Goal: Find contact information: Find contact information

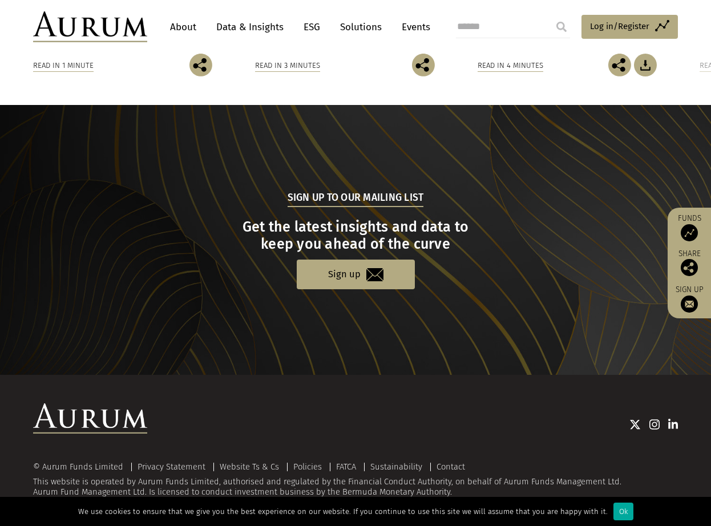
scroll to position [1364, 0]
click at [633, 511] on div "Ok" at bounding box center [623, 512] width 20 height 18
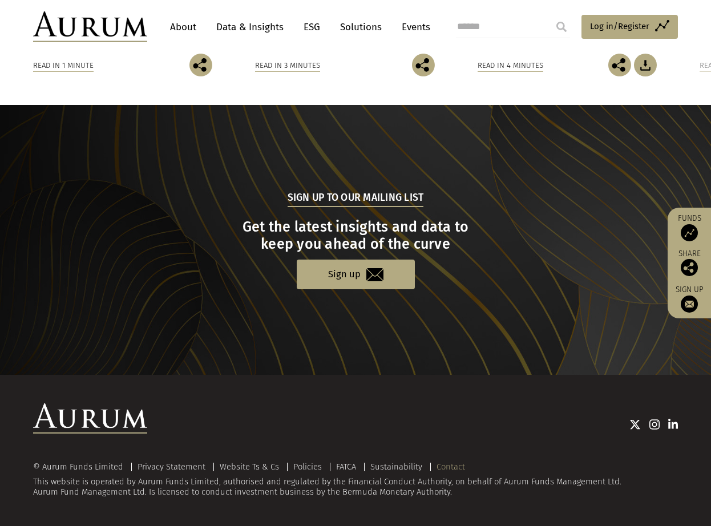
click at [465, 462] on link "Contact" at bounding box center [451, 467] width 29 height 10
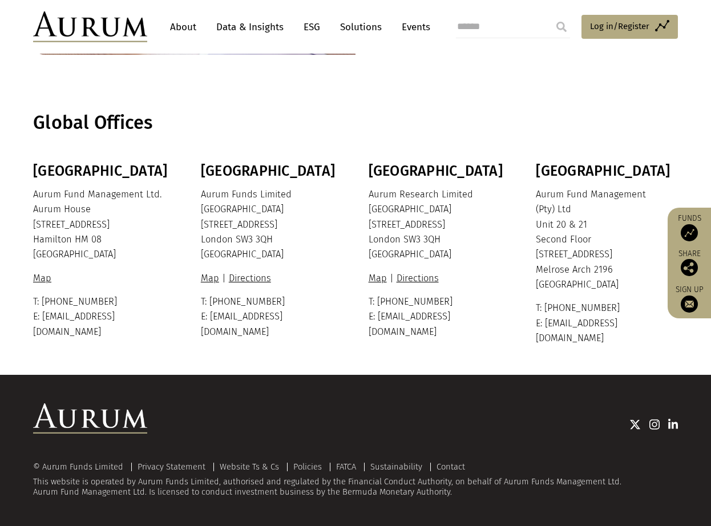
scroll to position [342, 0]
click at [211, 276] on link "Map" at bounding box center [213, 278] width 24 height 11
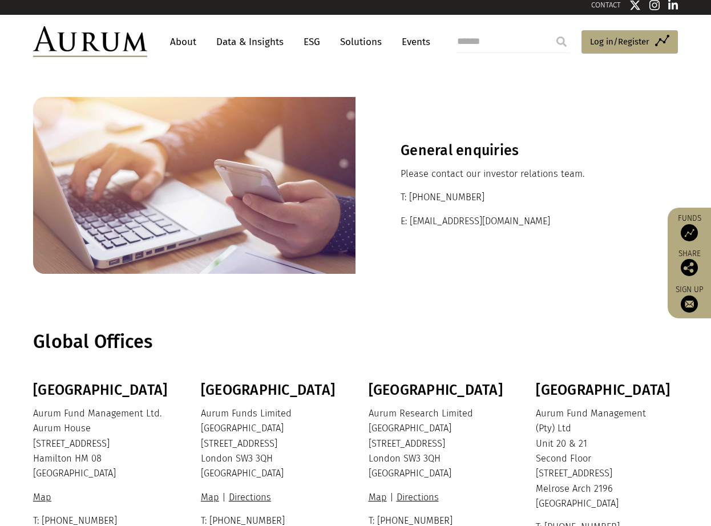
scroll to position [0, 0]
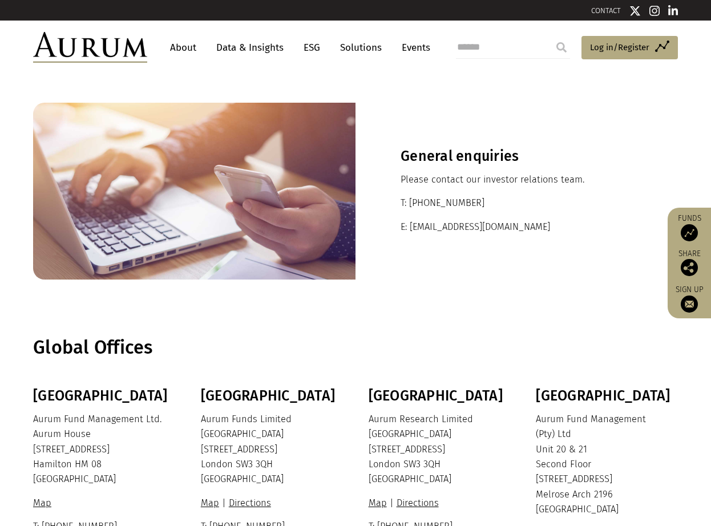
click at [249, 46] on link "Data & Insights" at bounding box center [250, 47] width 79 height 21
click at [202, 47] on link "About" at bounding box center [183, 47] width 38 height 21
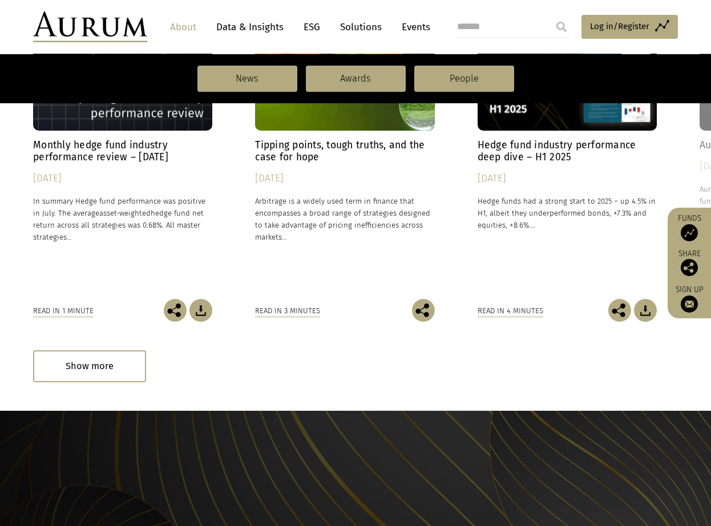
scroll to position [970, 0]
